Goal: Entertainment & Leisure: Consume media (video, audio)

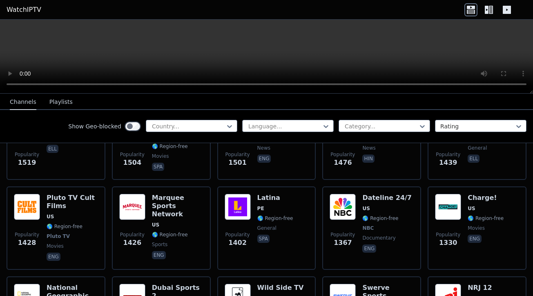
scroll to position [776, 0]
click at [380, 124] on div at bounding box center [381, 126] width 74 height 8
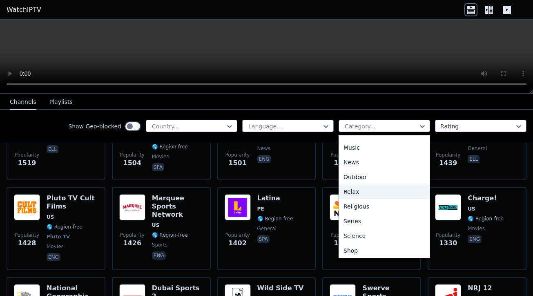
scroll to position [278, 0]
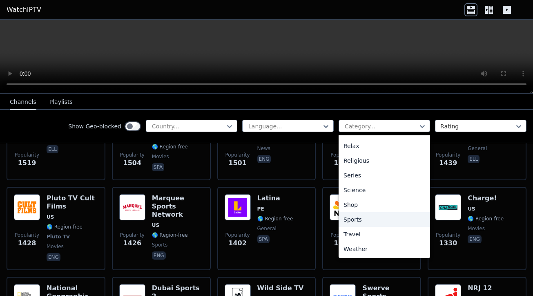
click at [352, 220] on div "Sports" at bounding box center [385, 219] width 92 height 15
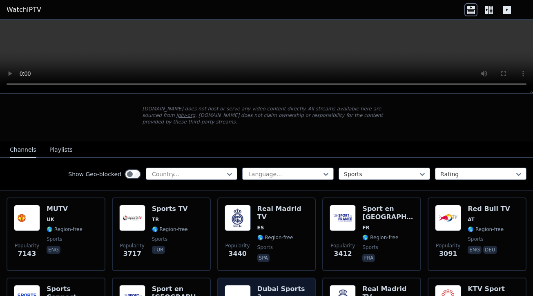
scroll to position [41, 0]
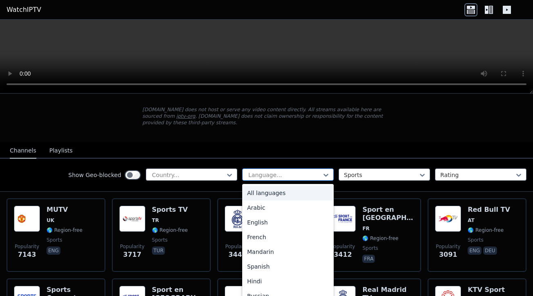
click at [268, 171] on div at bounding box center [285, 175] width 74 height 8
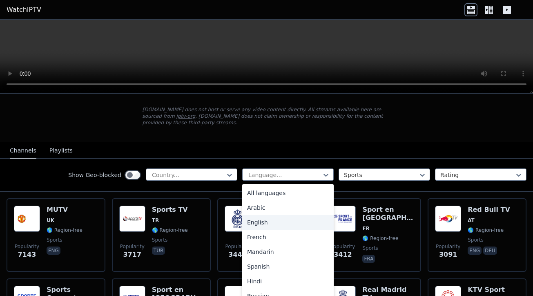
click at [254, 215] on div "English" at bounding box center [288, 222] width 92 height 15
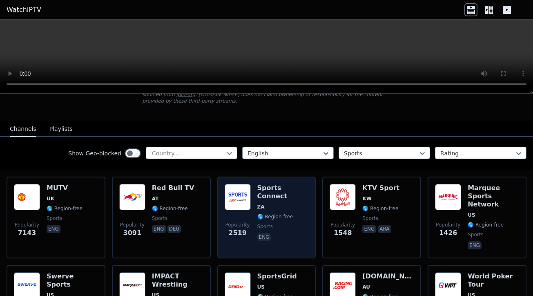
scroll to position [82, 0]
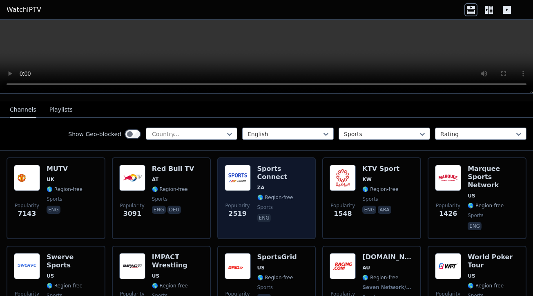
click at [232, 180] on img at bounding box center [238, 178] width 26 height 26
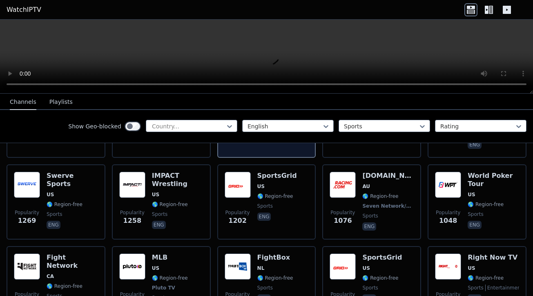
scroll to position [163, 0]
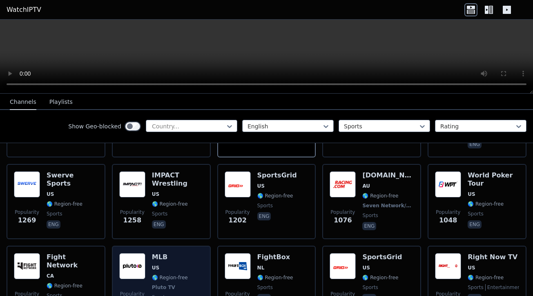
click at [179, 253] on h6 "MLB" at bounding box center [170, 257] width 36 height 8
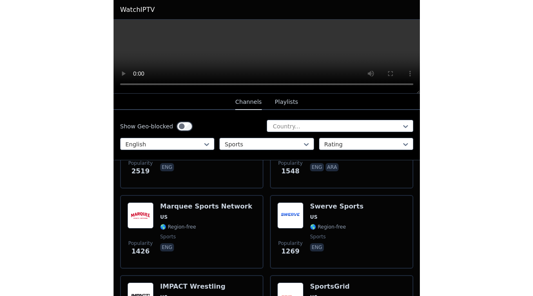
scroll to position [204, 0]
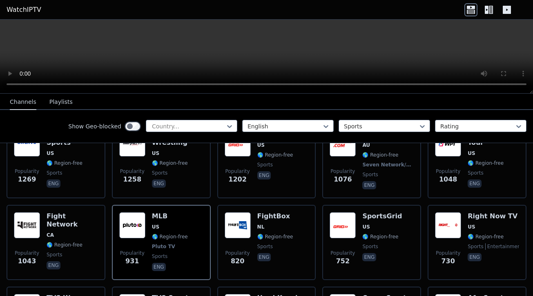
click at [253, 46] on video at bounding box center [266, 57] width 533 height 74
